Goal: Task Accomplishment & Management: Use online tool/utility

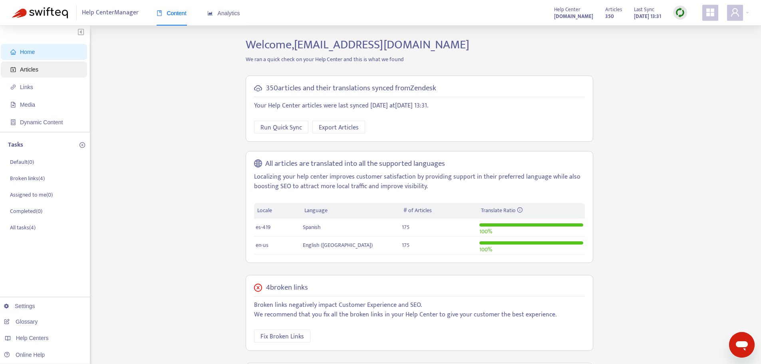
click at [45, 76] on span "Articles" at bounding box center [45, 70] width 70 height 16
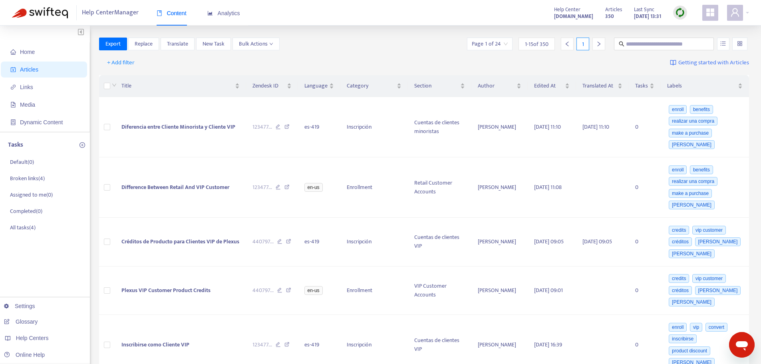
click at [685, 12] on img at bounding box center [680, 13] width 10 height 10
click at [691, 30] on link "Quick Sync" at bounding box center [697, 28] width 34 height 9
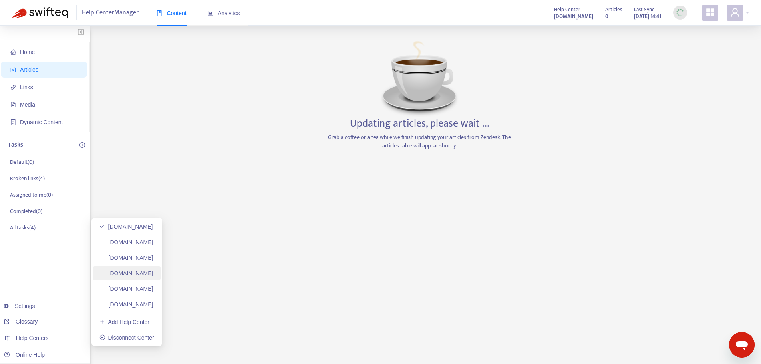
click at [148, 276] on link "[DOMAIN_NAME]" at bounding box center [126, 273] width 54 height 6
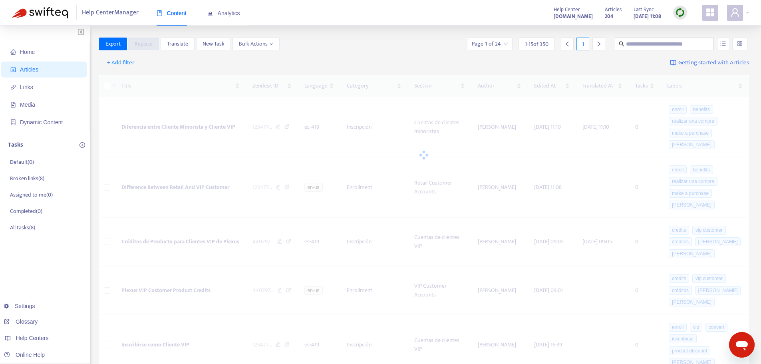
click at [682, 14] on img at bounding box center [680, 13] width 10 height 10
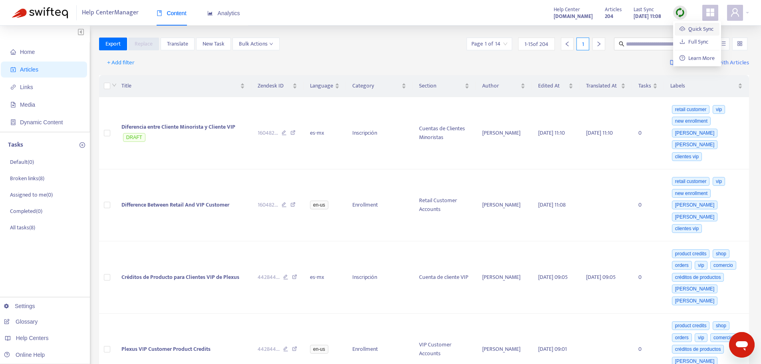
click at [689, 34] on link "Quick Sync" at bounding box center [697, 28] width 34 height 9
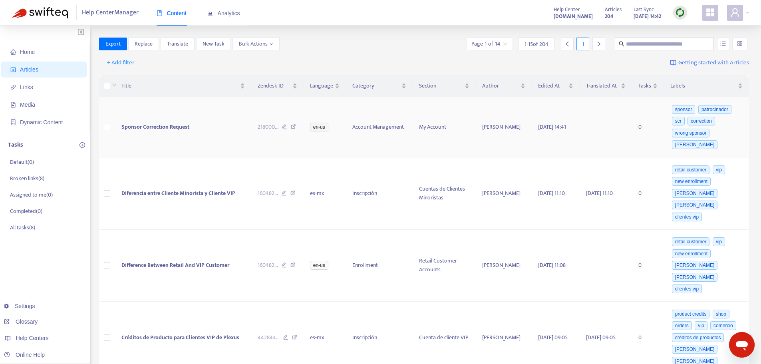
click at [148, 127] on span "Sponsor Correction Request" at bounding box center [155, 126] width 68 height 9
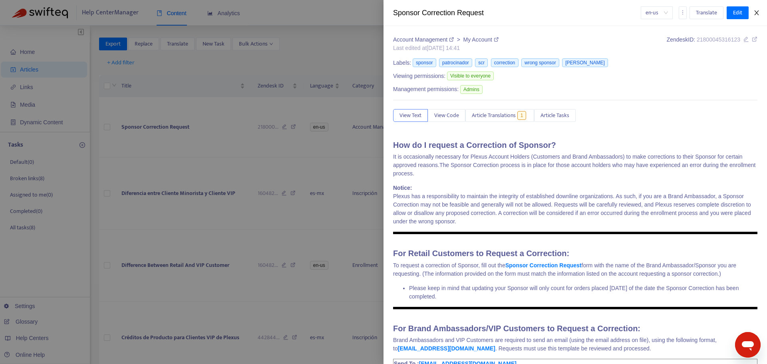
click at [754, 14] on icon "close" at bounding box center [757, 13] width 6 height 6
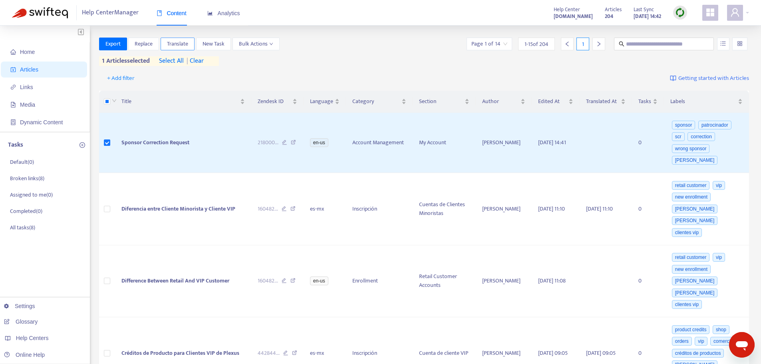
click at [188, 45] on span "Translate" at bounding box center [177, 44] width 21 height 9
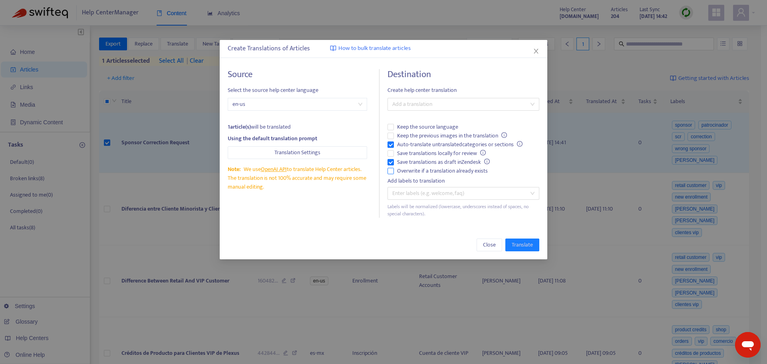
click at [413, 174] on span "Overwrite if a translation already exists" at bounding box center [442, 171] width 97 height 9
click at [414, 145] on span "Auto-translate untranslated categories or sections" at bounding box center [460, 144] width 132 height 9
click at [433, 105] on div at bounding box center [460, 104] width 140 height 10
click at [435, 129] on div "Spanish ([GEOGRAPHIC_DATA]) ( es-mx )" at bounding box center [463, 133] width 139 height 9
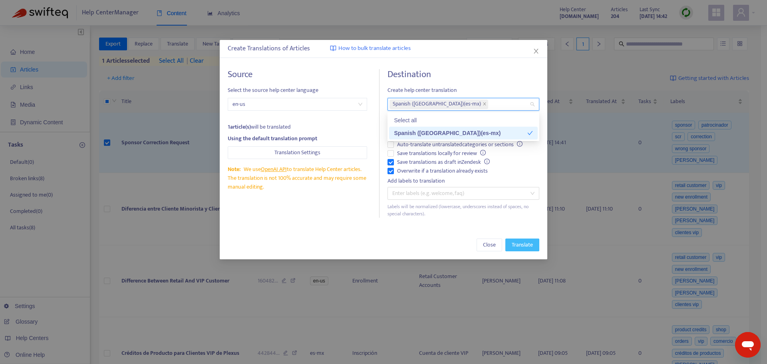
click at [523, 245] on span "Translate" at bounding box center [522, 245] width 21 height 9
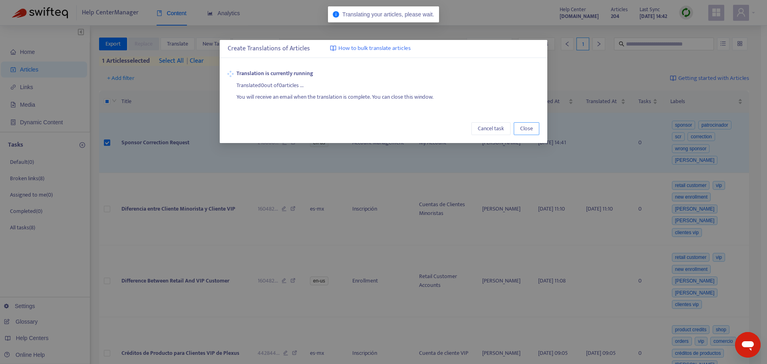
click at [526, 132] on span "Close" at bounding box center [526, 128] width 13 height 9
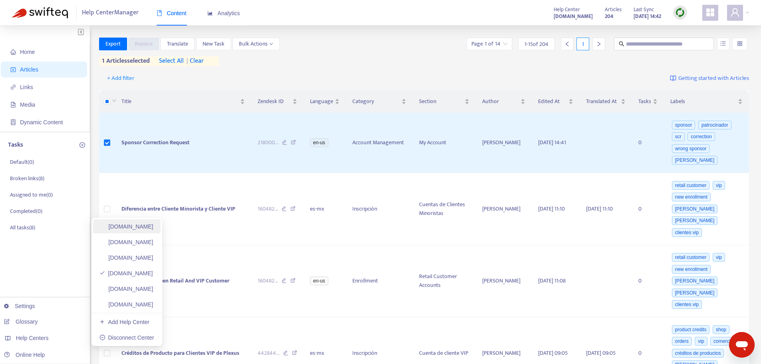
drag, startPoint x: 157, startPoint y: 224, endPoint x: 153, endPoint y: 231, distance: 7.3
click at [153, 224] on link "[DOMAIN_NAME]" at bounding box center [126, 226] width 54 height 6
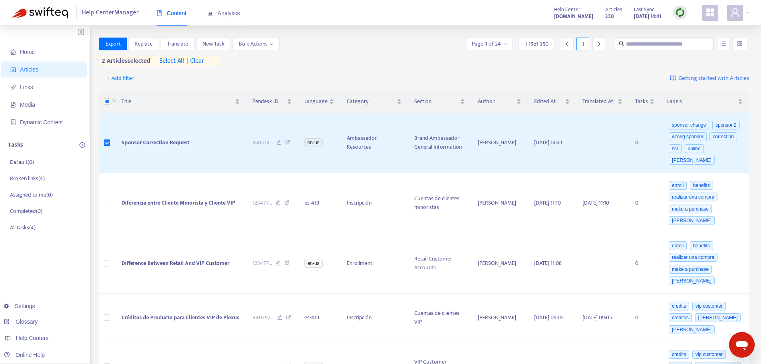
click at [195, 64] on span "| clear" at bounding box center [194, 61] width 20 height 10
click at [181, 41] on span "Translate" at bounding box center [177, 44] width 21 height 9
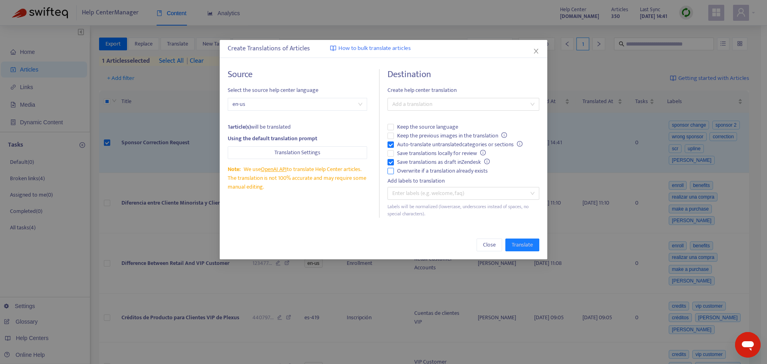
click at [434, 169] on span "Overwrite if a translation already exists" at bounding box center [442, 171] width 97 height 9
click at [419, 145] on span "Auto-translate untranslated categories or sections" at bounding box center [460, 144] width 132 height 9
click at [435, 107] on div at bounding box center [460, 104] width 140 height 10
click at [435, 135] on div "Spanish ( es-419 )" at bounding box center [463, 133] width 139 height 9
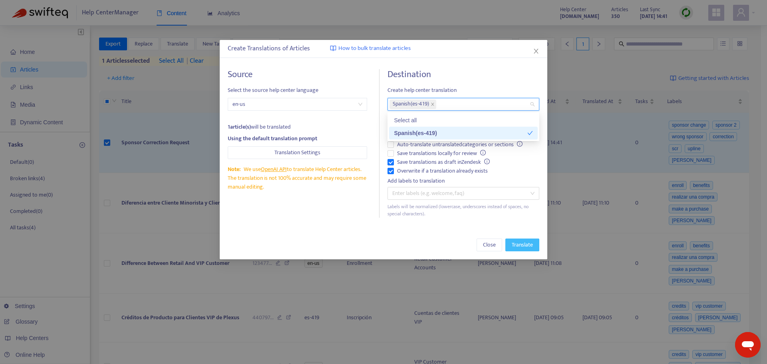
click at [525, 248] on span "Translate" at bounding box center [522, 245] width 21 height 9
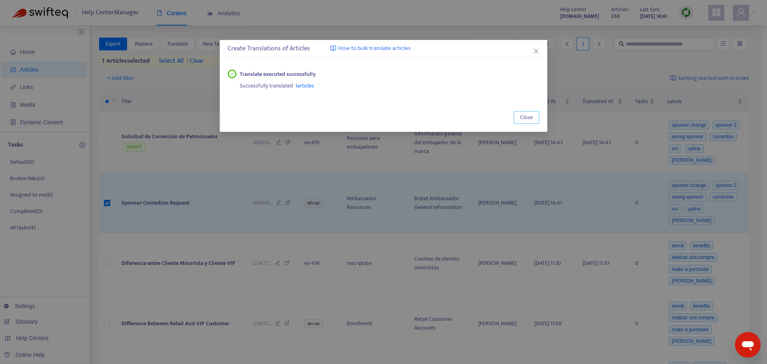
click at [529, 118] on span "Close" at bounding box center [526, 117] width 13 height 9
